Goal: Transaction & Acquisition: Purchase product/service

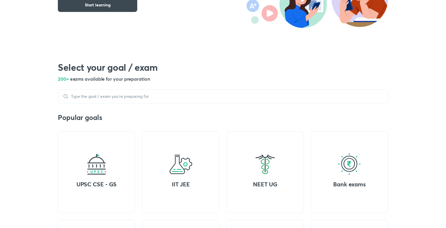
scroll to position [161, 0]
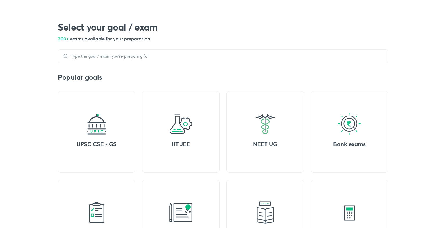
click at [178, 59] on div at bounding box center [223, 56] width 331 height 14
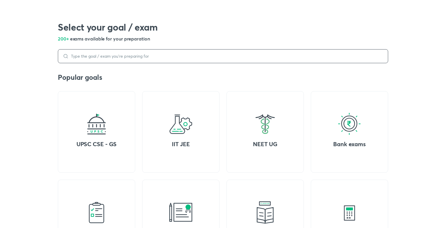
click at [180, 55] on input at bounding box center [226, 56] width 315 height 5
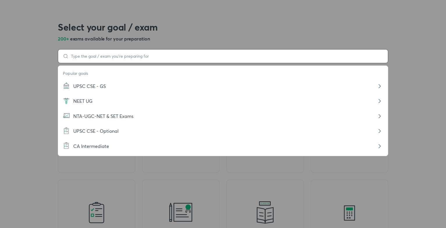
scroll to position [168, 0]
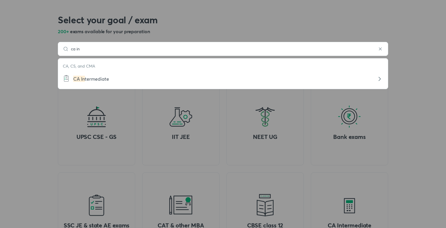
click at [87, 80] on span "termediate" at bounding box center [97, 79] width 24 height 6
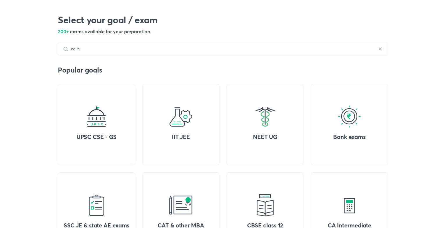
type input "CA Intermediate"
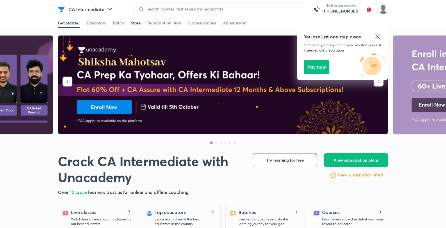
click at [134, 24] on div "Store" at bounding box center [136, 23] width 10 height 6
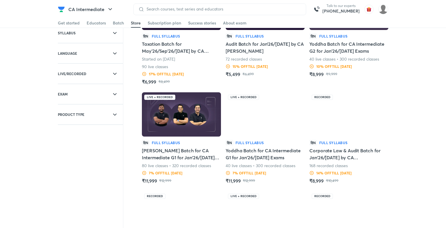
scroll to position [201, 0]
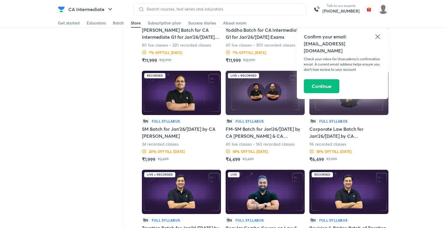
click at [378, 36] on icon at bounding box center [378, 36] width 4 height 4
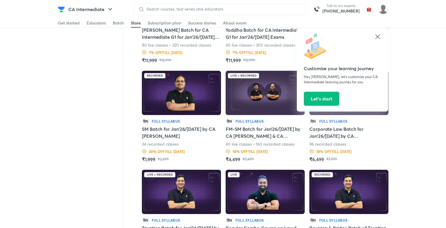
drag, startPoint x: 376, startPoint y: 39, endPoint x: 379, endPoint y: 37, distance: 3.8
click at [378, 38] on icon at bounding box center [377, 36] width 7 height 7
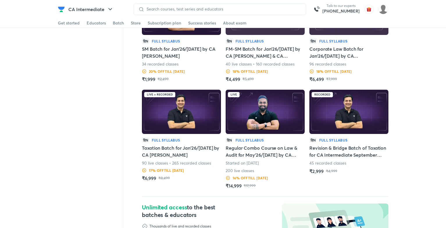
scroll to position [282, 0]
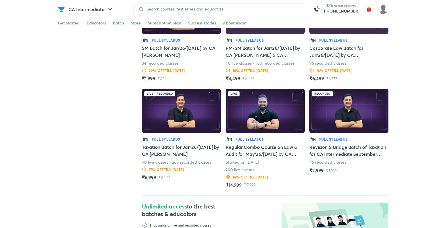
drag, startPoint x: 208, startPoint y: 141, endPoint x: 229, endPoint y: 136, distance: 21.9
click at [199, 137] on div "हिN Full Syllabus Taxation Batch for Jan'26/May'26 by CA Arvind Tuli 90 live cl…" at bounding box center [181, 158] width 79 height 44
click at [191, 150] on h5 "Taxation Batch for Jan'26/May'26 by CA Arvind Tuli" at bounding box center [181, 150] width 79 height 14
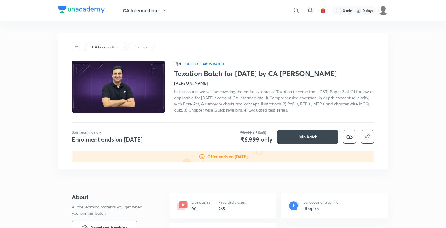
scroll to position [40, 0]
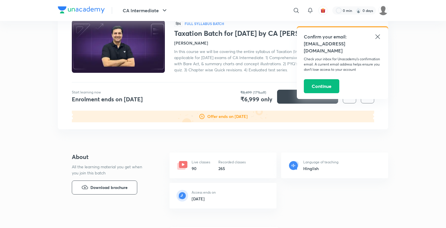
click at [380, 35] on icon at bounding box center [377, 36] width 7 height 7
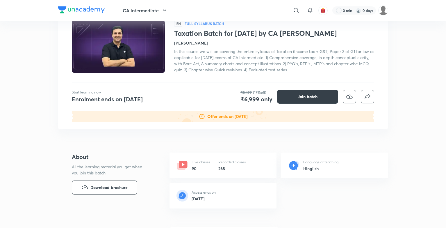
click at [303, 95] on span "Join batch" at bounding box center [308, 97] width 20 height 6
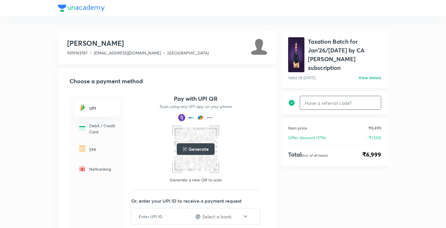
click at [341, 96] on input "text" at bounding box center [340, 103] width 81 height 14
click at [315, 96] on input "unaa10" at bounding box center [331, 103] width 62 height 14
type input "una10"
click at [372, 100] on h6 "Apply" at bounding box center [371, 103] width 12 height 6
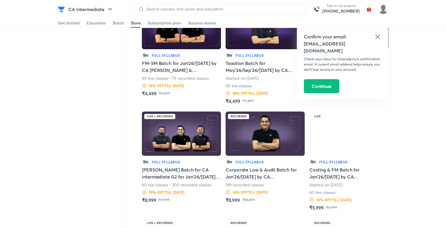
scroll to position [642, 0]
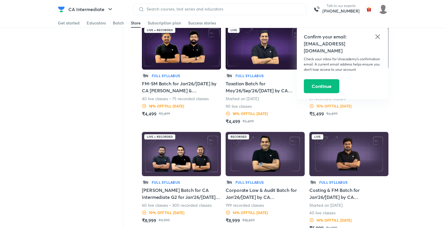
click at [260, 92] on h5 "Taxation Batch for May'26/Sep'26/Jan'27 by CA Arvind Tuli" at bounding box center [265, 87] width 79 height 14
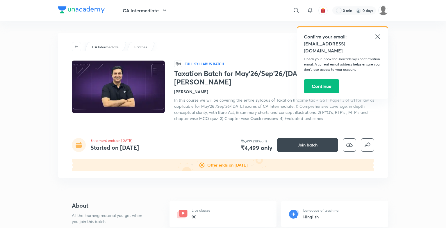
click at [379, 38] on icon at bounding box center [377, 36] width 7 height 7
